Goal: Task Accomplishment & Management: Manage account settings

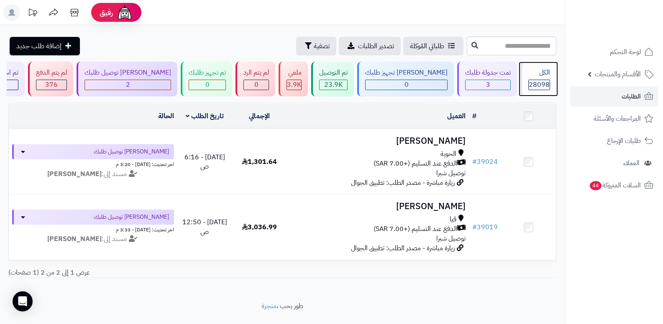
click at [535, 82] on span "28098" at bounding box center [539, 85] width 21 height 10
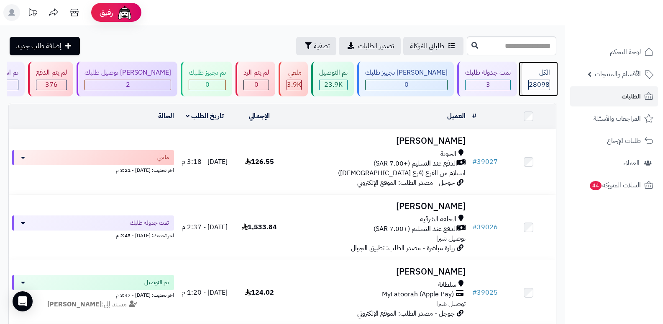
click at [527, 78] on div "الكل 28098" at bounding box center [539, 79] width 36 height 35
click at [529, 77] on div "الكل" at bounding box center [540, 73] width 22 height 10
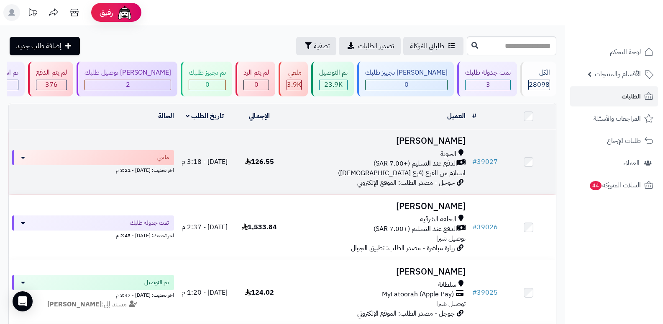
click at [434, 136] on h3 "عبدالله العتيبي" at bounding box center [378, 141] width 176 height 10
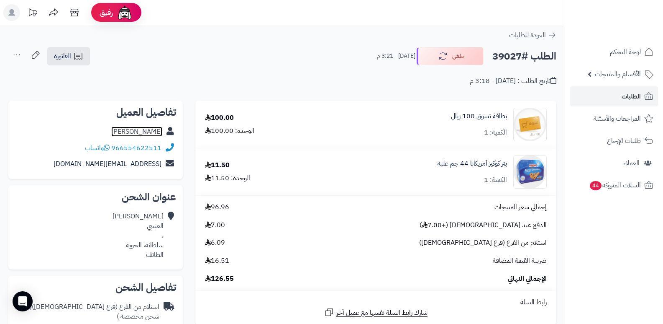
click at [152, 131] on link "[PERSON_NAME]" at bounding box center [136, 131] width 51 height 10
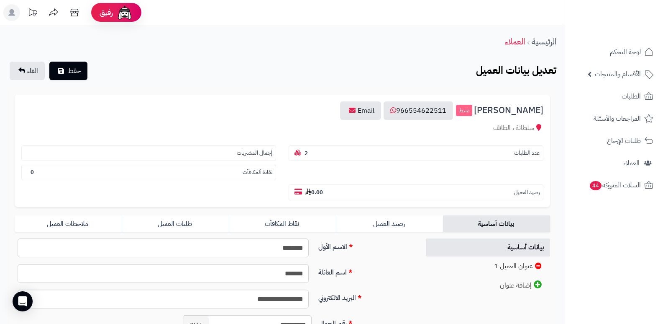
click at [197, 232] on form "**********" at bounding box center [283, 258] width 536 height 327
click at [185, 226] on link "طلبات العميل" at bounding box center [175, 223] width 107 height 17
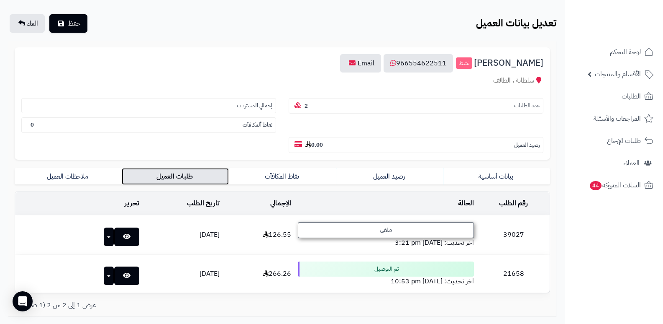
scroll to position [105, 0]
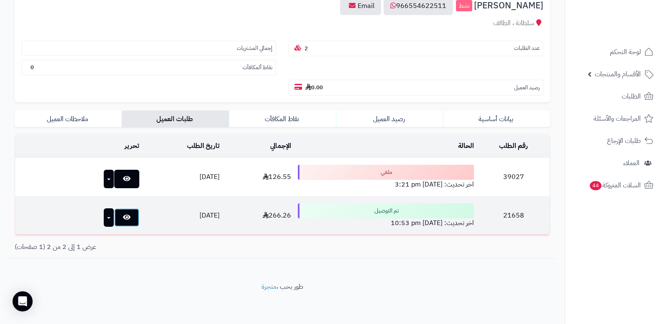
click at [123, 216] on icon at bounding box center [127, 216] width 8 height 7
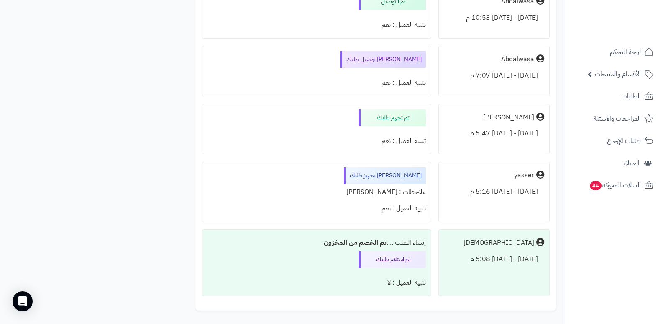
scroll to position [879, 0]
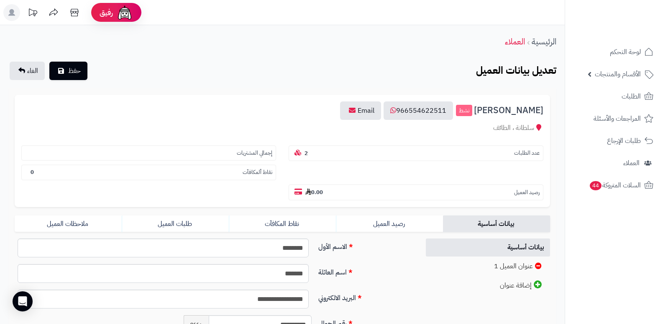
scroll to position [105, 0]
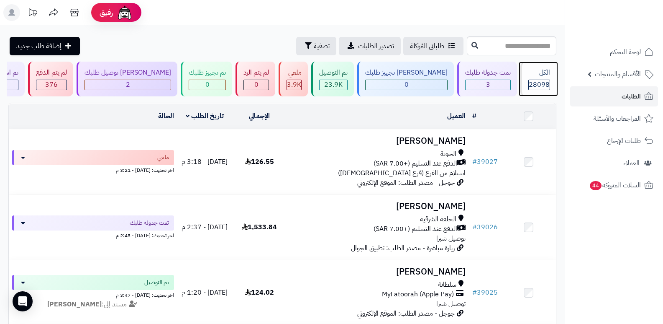
click at [537, 77] on div "الكل" at bounding box center [540, 73] width 22 height 10
click at [542, 70] on div "الكل" at bounding box center [540, 73] width 22 height 10
click at [542, 81] on span "28098" at bounding box center [539, 85] width 21 height 10
click at [15, 13] on rect at bounding box center [11, 12] width 17 height 17
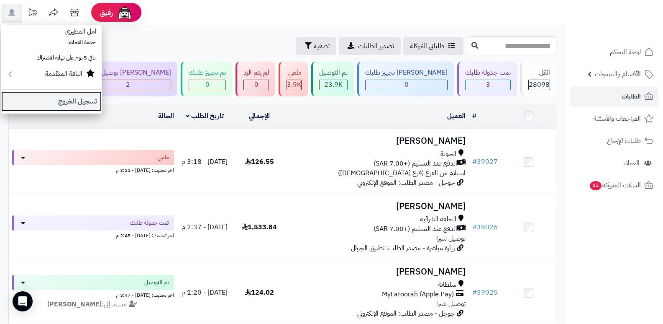
click at [72, 102] on link "تسجيل الخروج" at bounding box center [51, 101] width 100 height 20
